Goal: Information Seeking & Learning: Learn about a topic

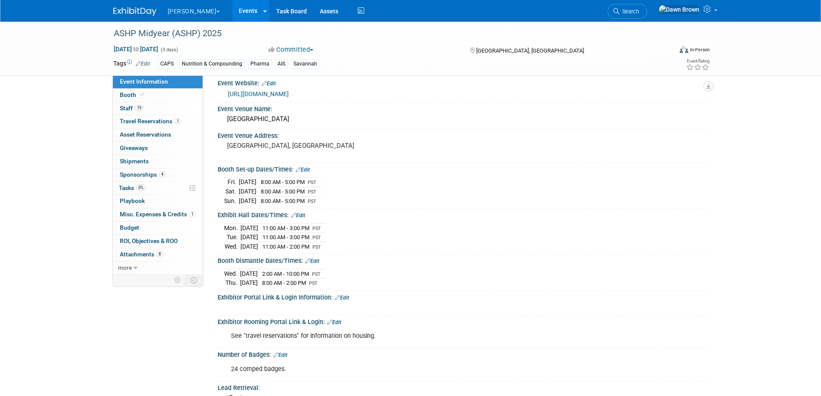
click at [232, 8] on link "Events" at bounding box center [247, 11] width 31 height 22
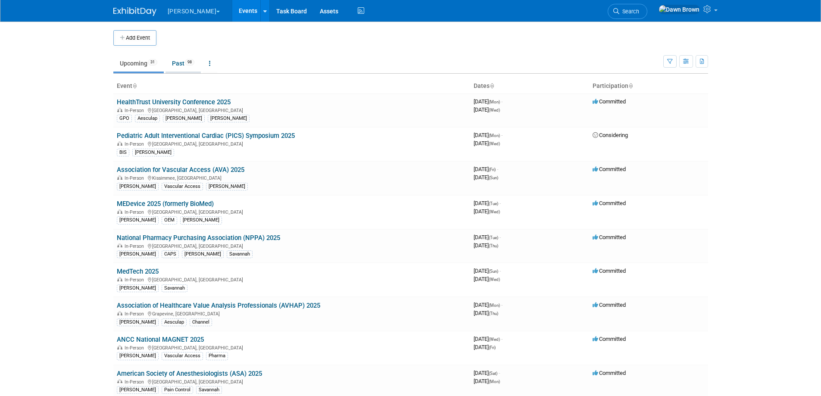
click at [186, 64] on link "Past 98" at bounding box center [182, 63] width 35 height 16
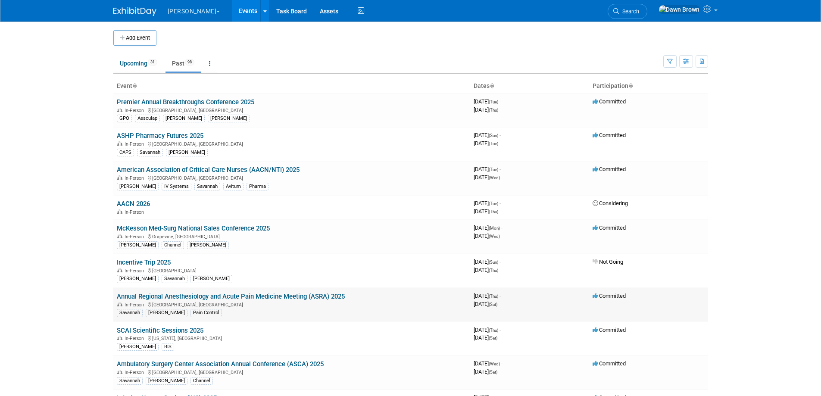
click at [328, 294] on link "Annual Regional Anesthesiology and Acute Pain Medicine Meeting (ASRA) 2025" at bounding box center [231, 296] width 228 height 8
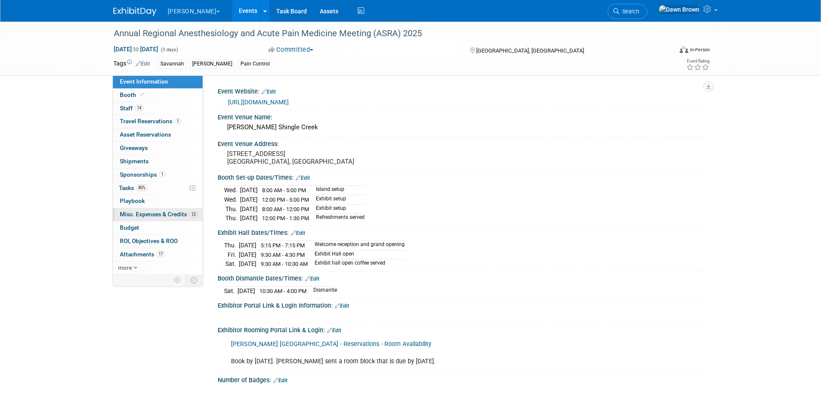
click at [157, 214] on span "Misc. Expenses & Credits 12" at bounding box center [159, 214] width 78 height 7
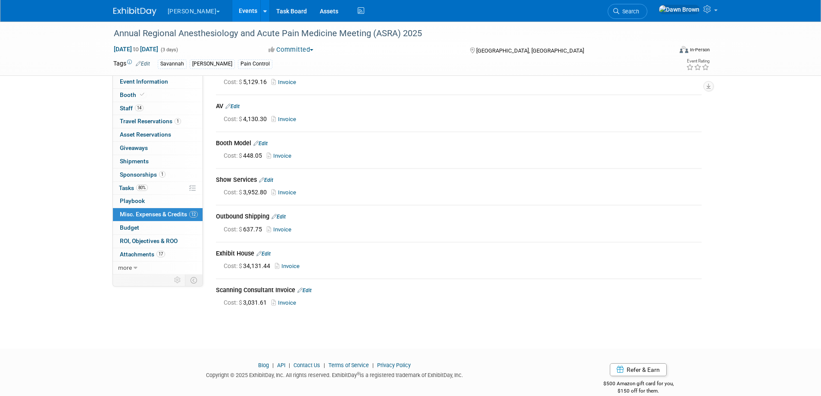
scroll to position [255, 0]
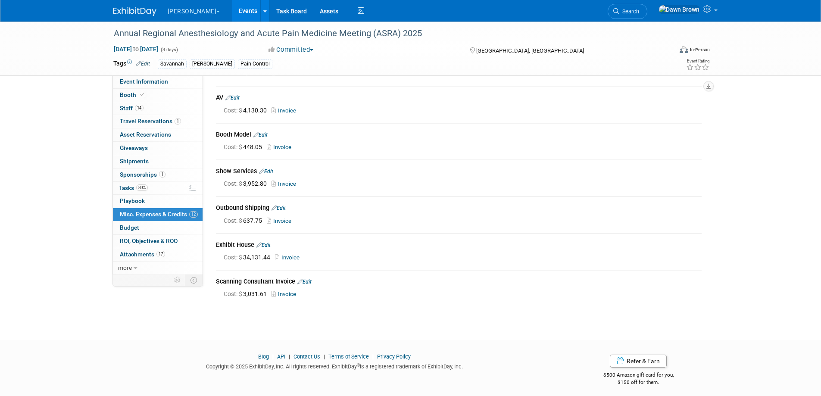
click at [283, 254] on link "Invoice" at bounding box center [289, 257] width 28 height 6
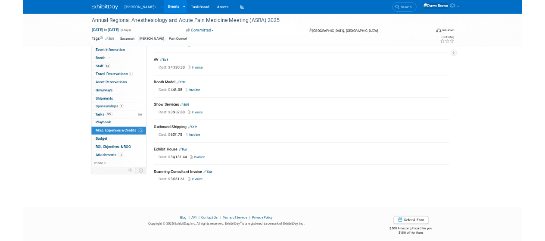
scroll to position [254, 0]
